Goal: Task Accomplishment & Management: Manage account settings

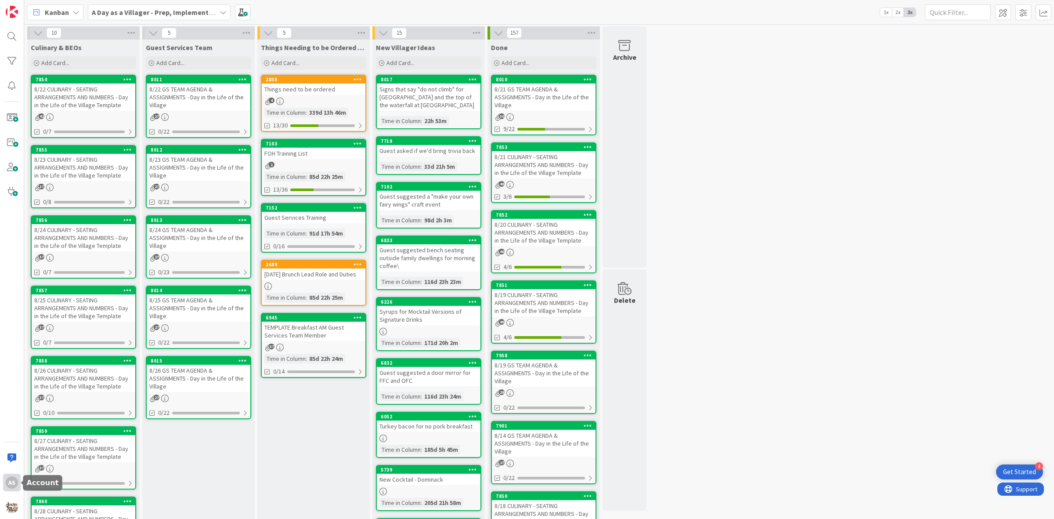
click at [19, 487] on div "AS" at bounding box center [12, 482] width 18 height 18
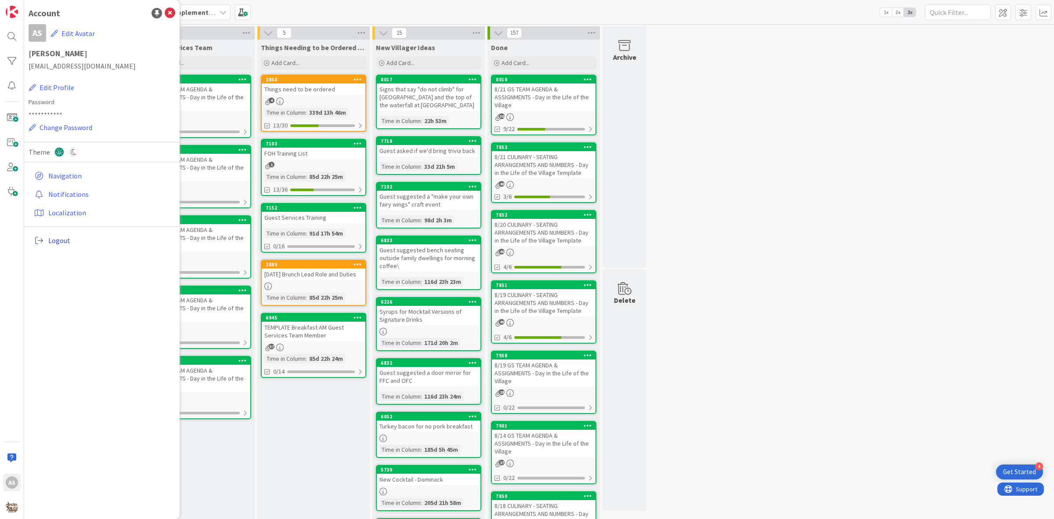
click at [55, 244] on span "Logout" at bounding box center [109, 240] width 123 height 11
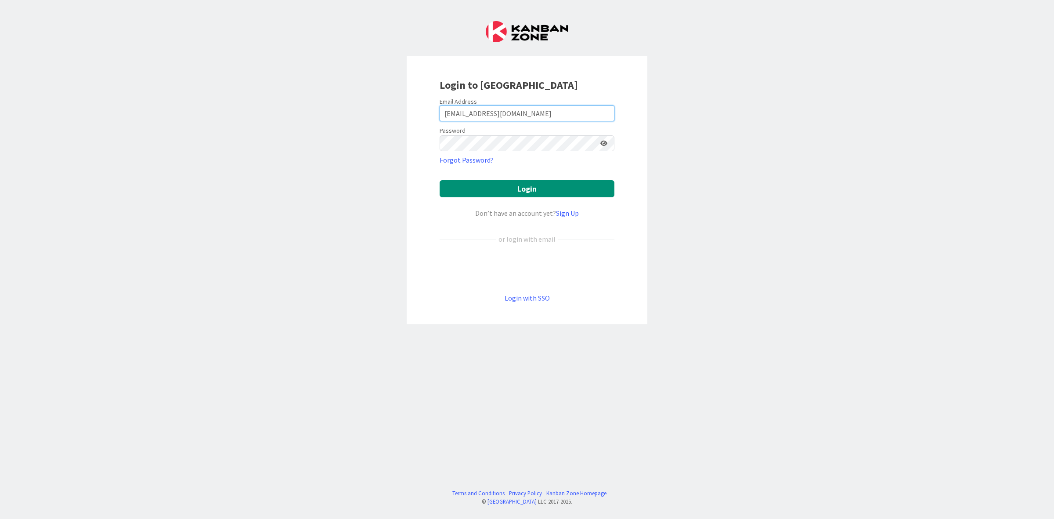
click at [532, 111] on input "[EMAIL_ADDRESS][DOMAIN_NAME]" at bounding box center [527, 113] width 175 height 16
type input "[PERSON_NAME][EMAIL_ADDRESS][DOMAIN_NAME]"
click at [553, 192] on button "Login" at bounding box center [527, 188] width 175 height 17
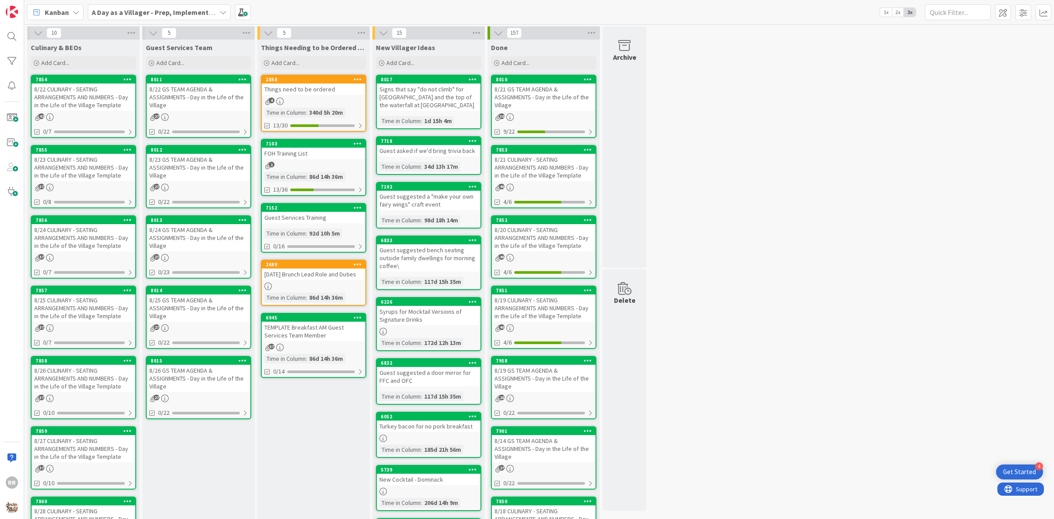
click at [99, 95] on div "8/22 CULINARY - SEATING ARRANGEMENTS AND NUMBERS - Day in the Life of the Villa…" at bounding box center [84, 96] width 104 height 27
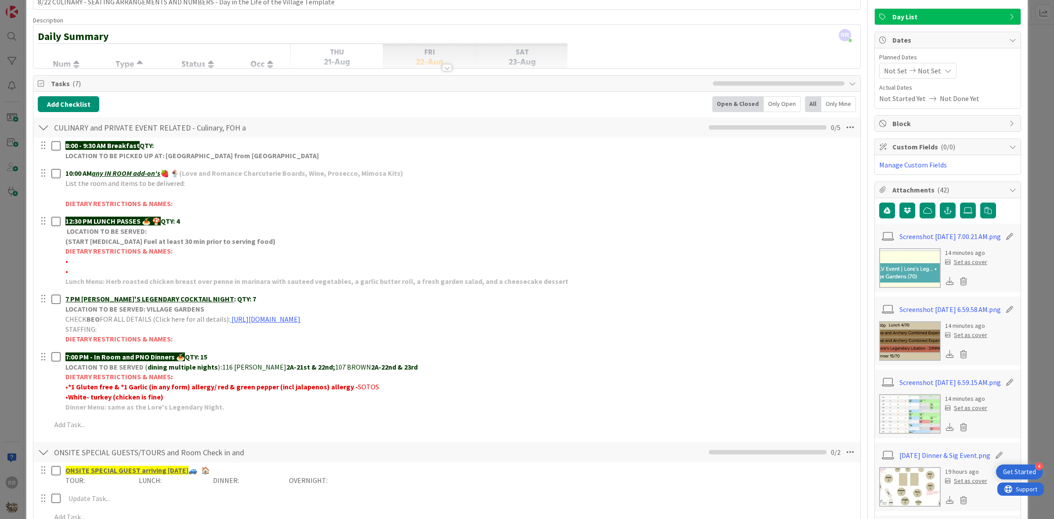
scroll to position [220, 0]
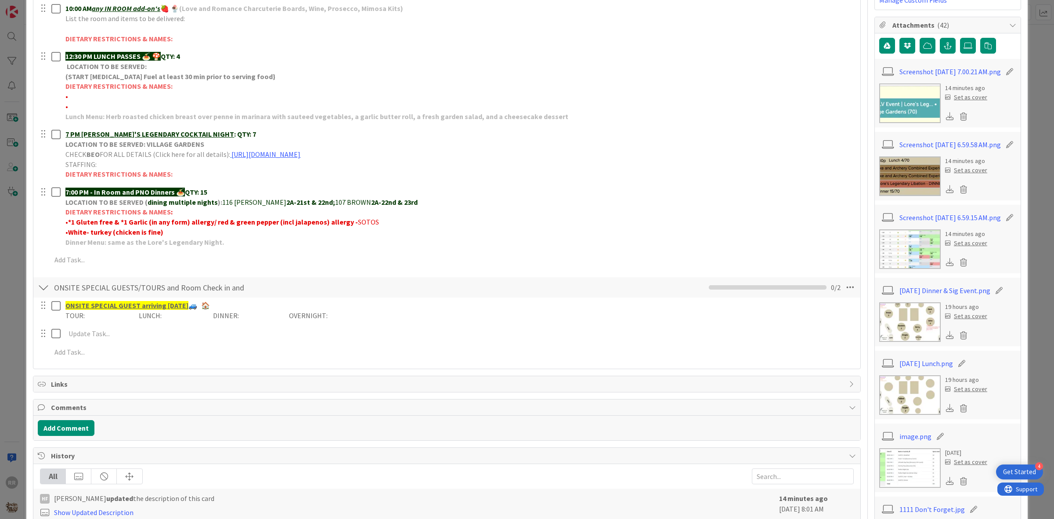
click at [925, 341] on img at bounding box center [909, 322] width 61 height 40
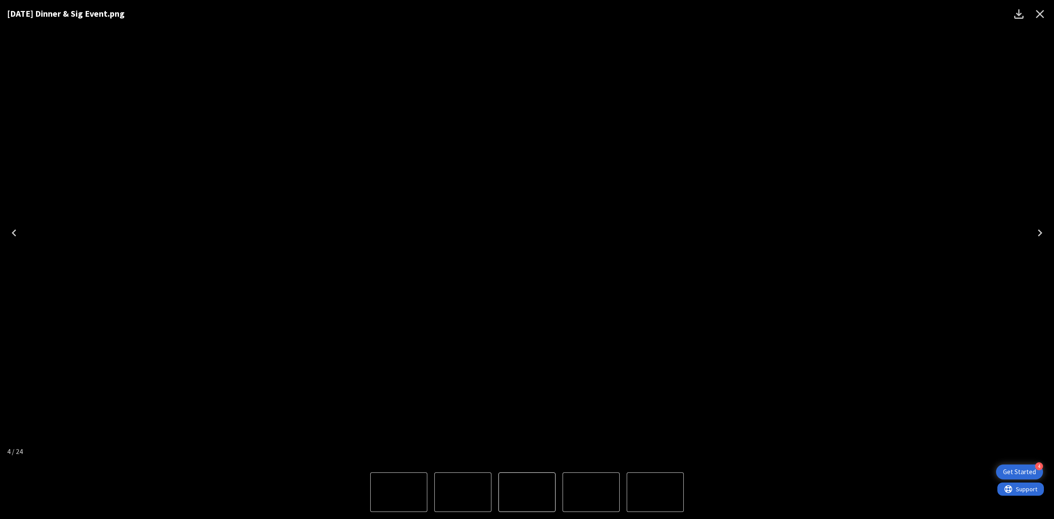
click at [1044, 14] on icon "Close" at bounding box center [1040, 14] width 14 height 14
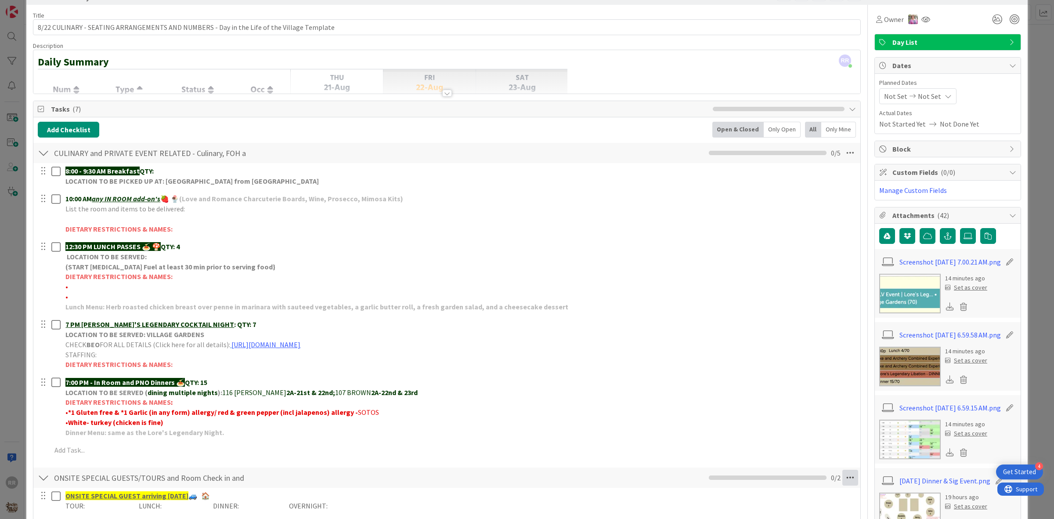
scroll to position [165, 0]
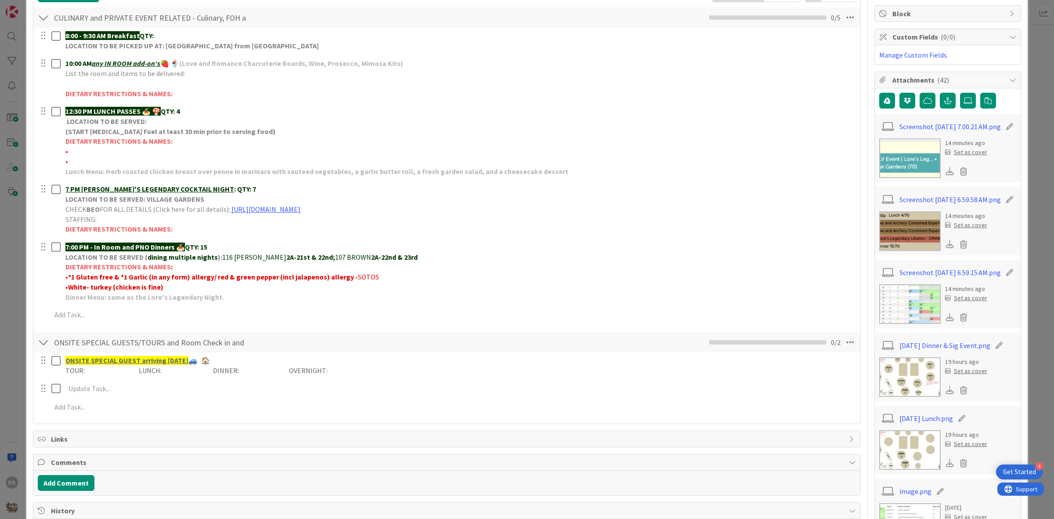
click at [904, 457] on img at bounding box center [909, 450] width 61 height 40
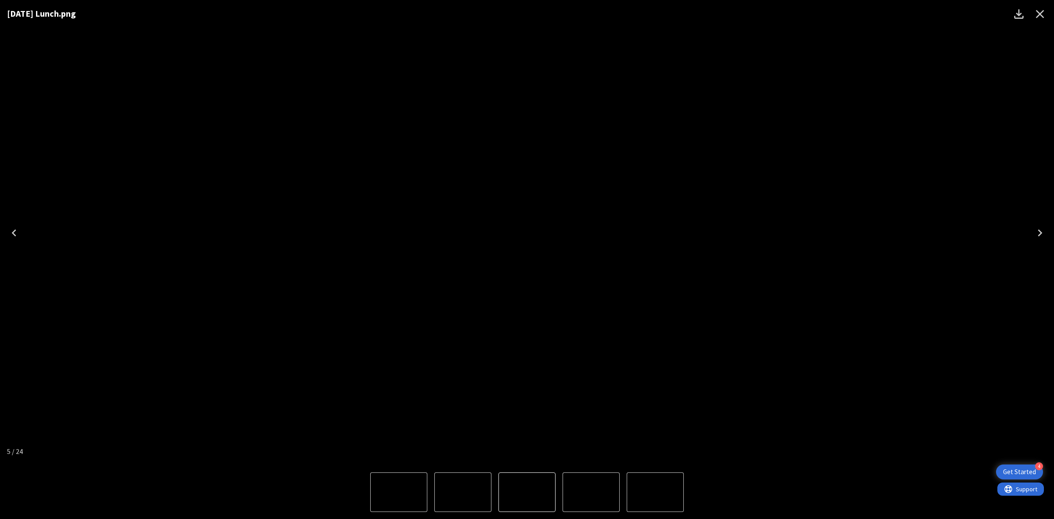
click at [1037, 16] on icon "Close" at bounding box center [1040, 14] width 8 height 8
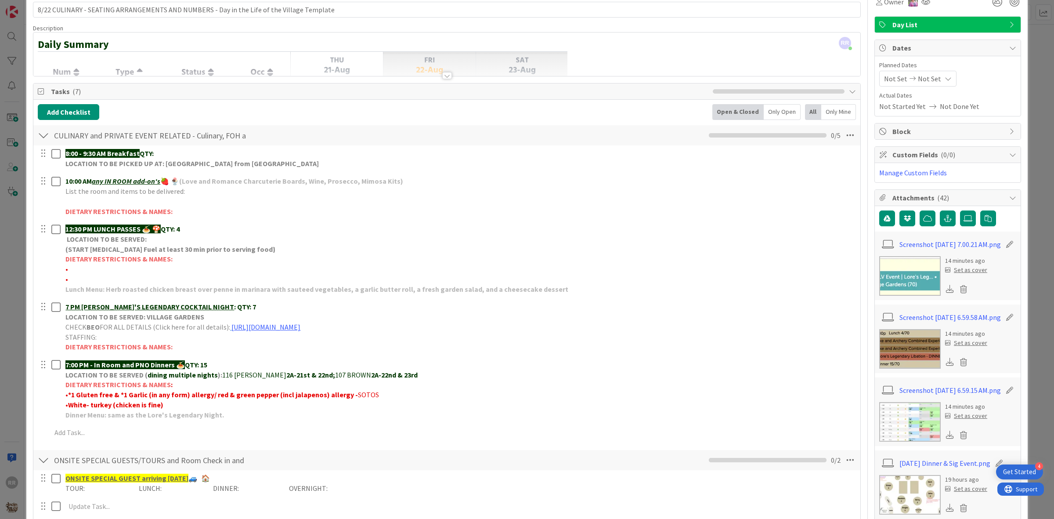
scroll to position [0, 0]
